Goal: Information Seeking & Learning: Learn about a topic

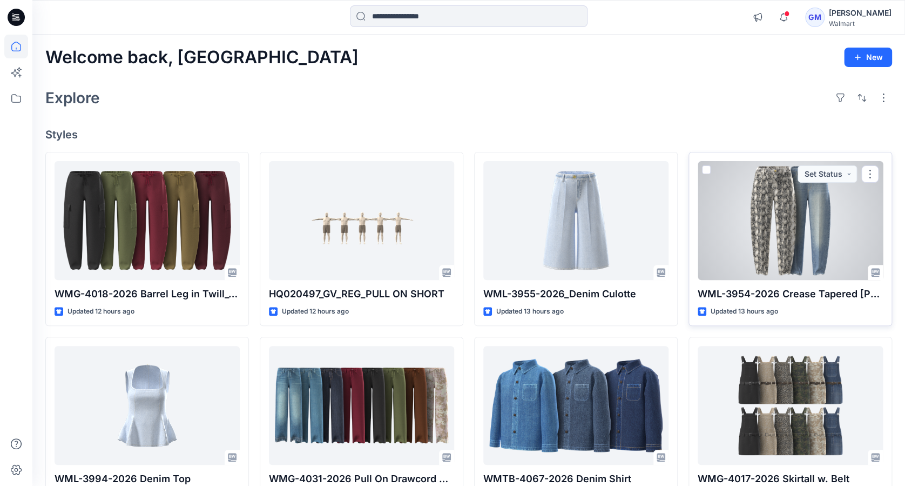
click at [756, 294] on p "WML-3954-2026 Crease Tapered Jean" at bounding box center [790, 293] width 185 height 15
click at [756, 226] on div at bounding box center [790, 220] width 185 height 119
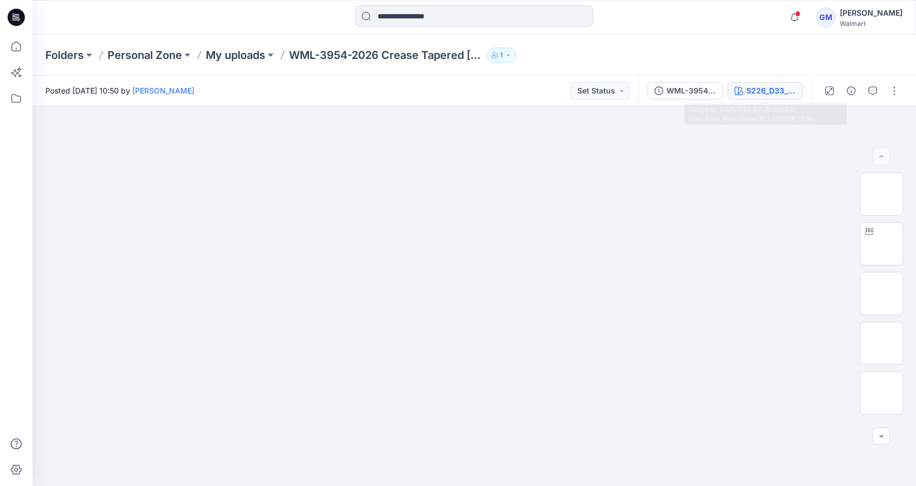
click at [762, 89] on div "S226_D33_SC_Snakeskin Print_Print_Print_Cream100_G3001B_12.6in" at bounding box center [771, 91] width 50 height 12
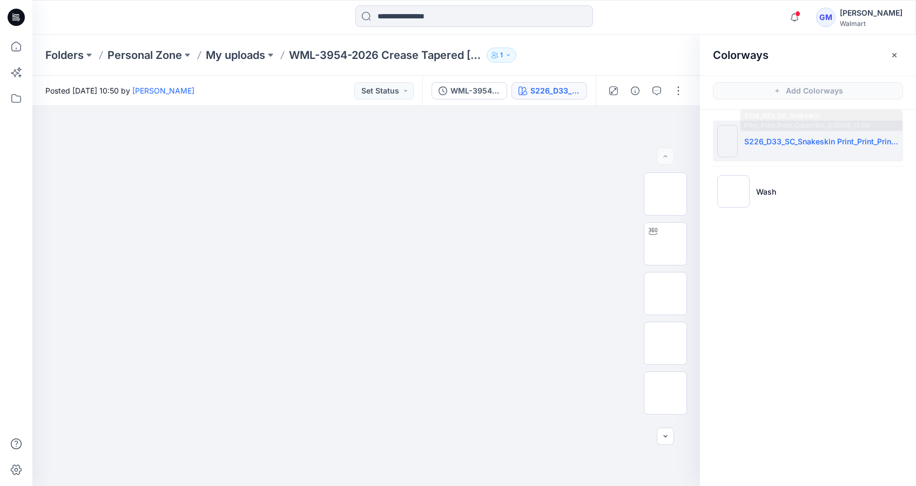
click at [758, 144] on p "S226_D33_SC_Snakeskin Print_Print_Print_Cream100_G3001B_12.6in" at bounding box center [821, 141] width 154 height 11
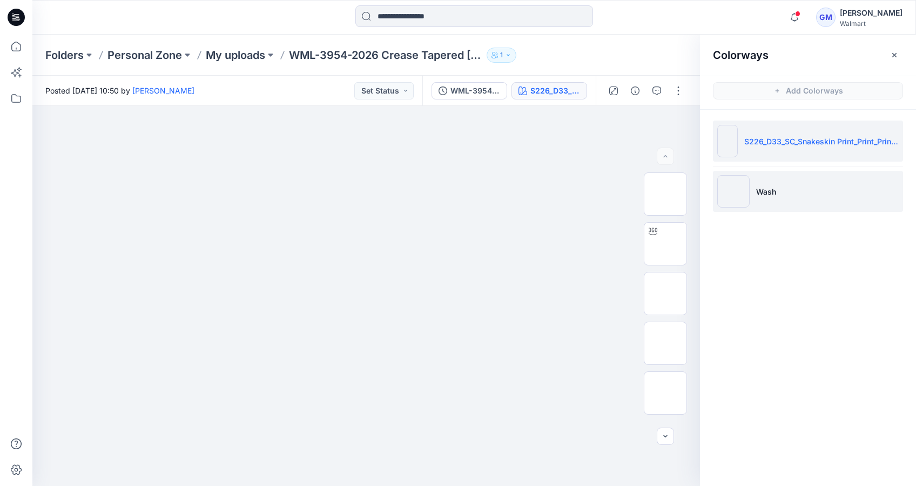
click at [758, 186] on li "Wash" at bounding box center [808, 191] width 190 height 41
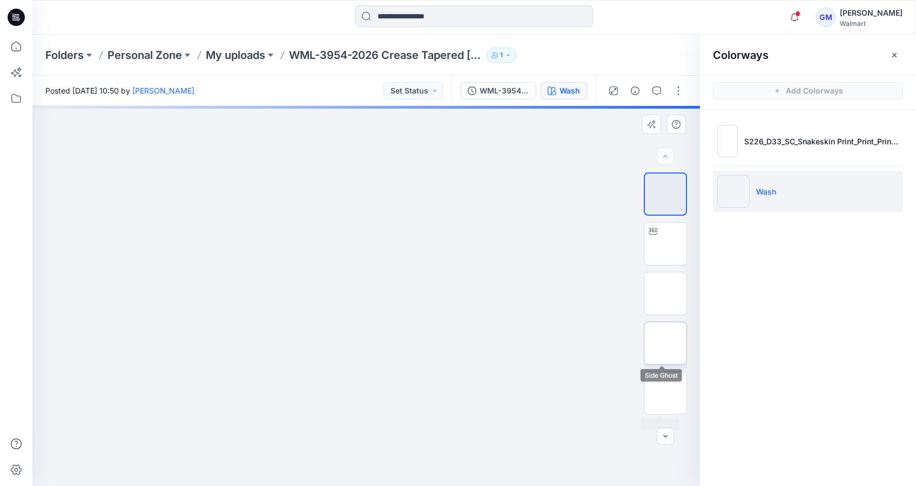
click at [665, 343] on img at bounding box center [665, 343] width 0 height 0
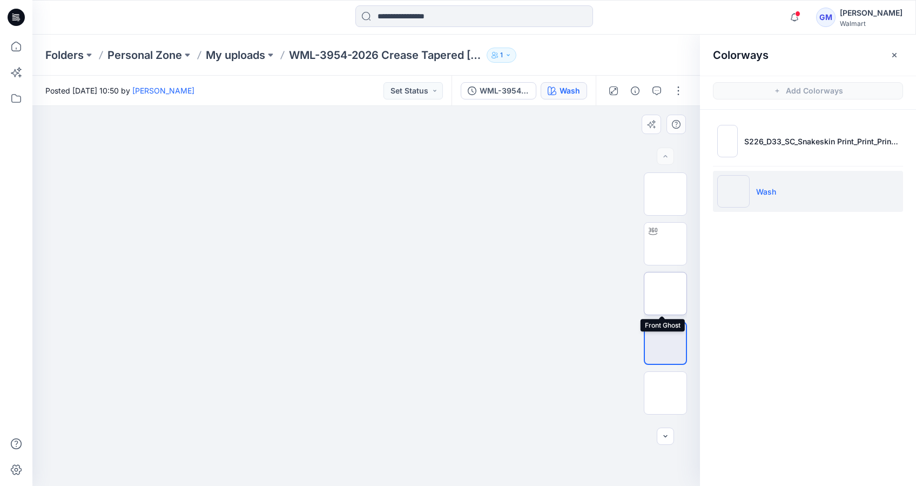
click at [665, 293] on img at bounding box center [665, 293] width 0 height 0
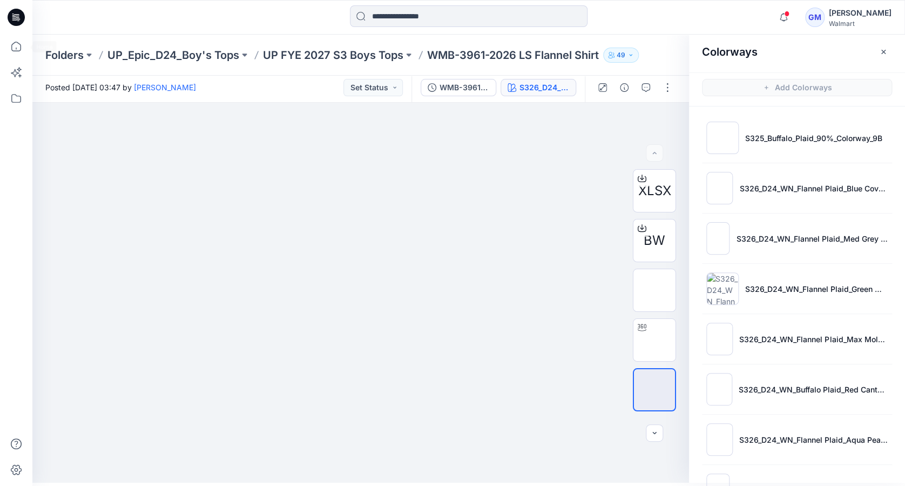
scroll to position [495, 0]
